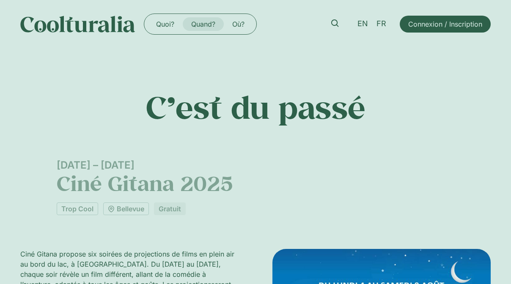
click at [203, 25] on link "Quand?" at bounding box center [203, 24] width 41 height 14
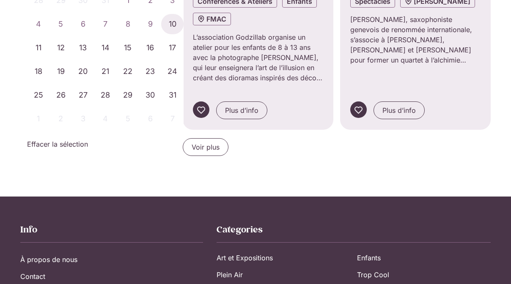
scroll to position [828, 0]
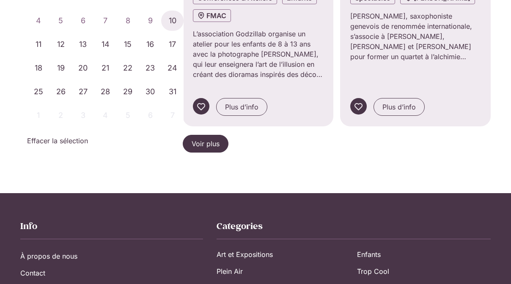
click at [209, 139] on span "Voir plus" at bounding box center [206, 144] width 28 height 10
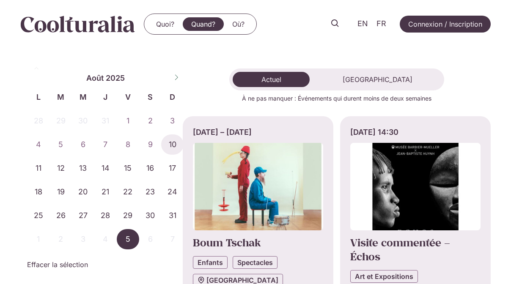
scroll to position [0, 0]
click at [168, 25] on link "Quoi?" at bounding box center [165, 24] width 35 height 14
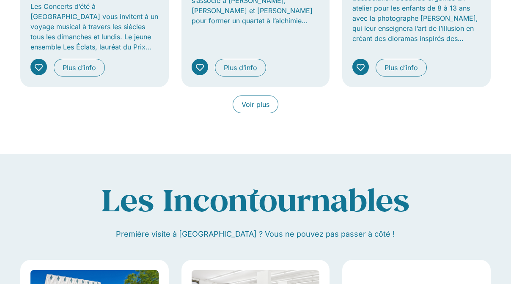
scroll to position [753, 0]
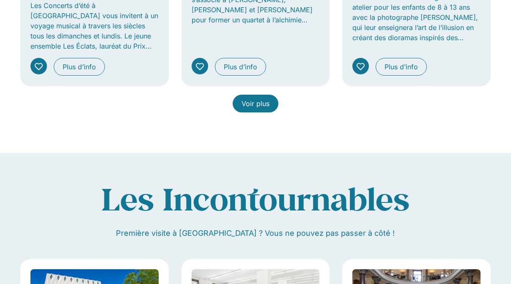
click at [251, 99] on span "Voir plus" at bounding box center [256, 104] width 28 height 10
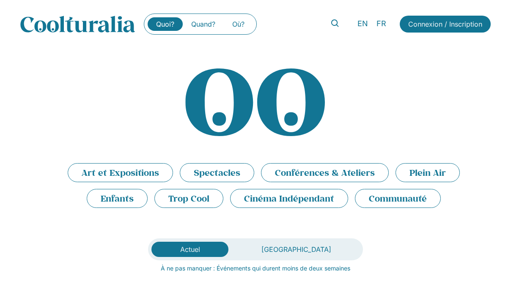
scroll to position [0, 0]
click at [396, 167] on li "Plein Air" at bounding box center [428, 172] width 64 height 19
click at [398, 173] on li "Plein Air" at bounding box center [428, 172] width 64 height 19
click at [396, 173] on li "Plein Air" at bounding box center [428, 172] width 64 height 19
